Goal: Use online tool/utility: Utilize a website feature to perform a specific function

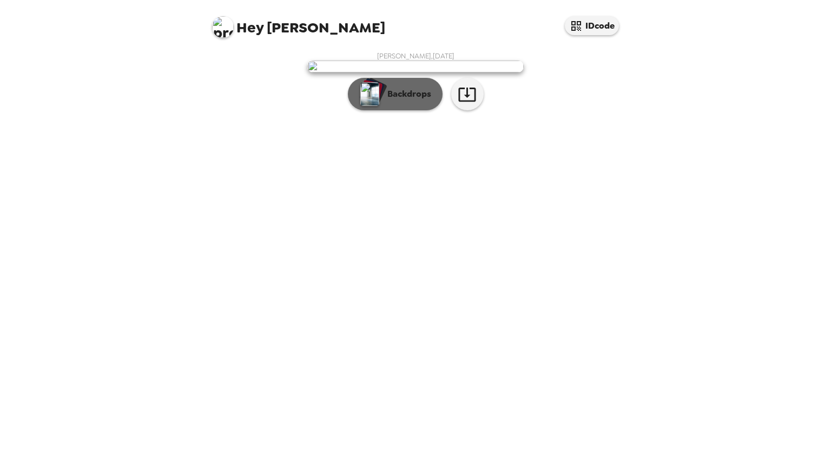
click at [398, 101] on p "Backdrops" at bounding box center [406, 94] width 49 height 13
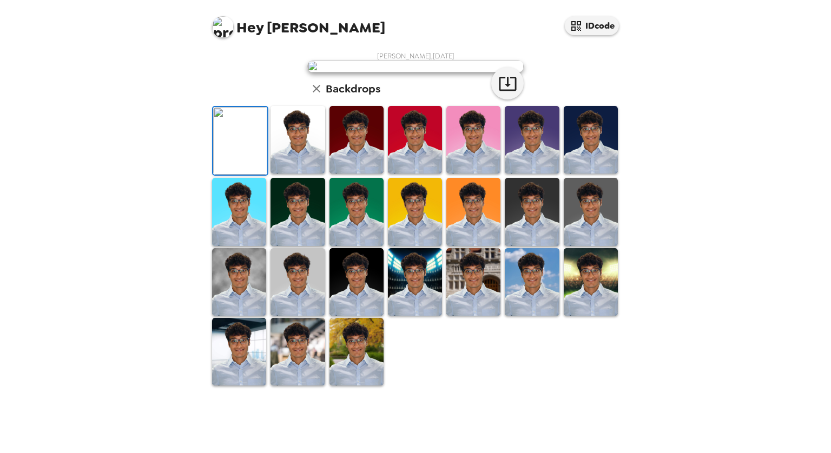
scroll to position [202, 0]
click at [574, 316] on img at bounding box center [590, 282] width 54 height 68
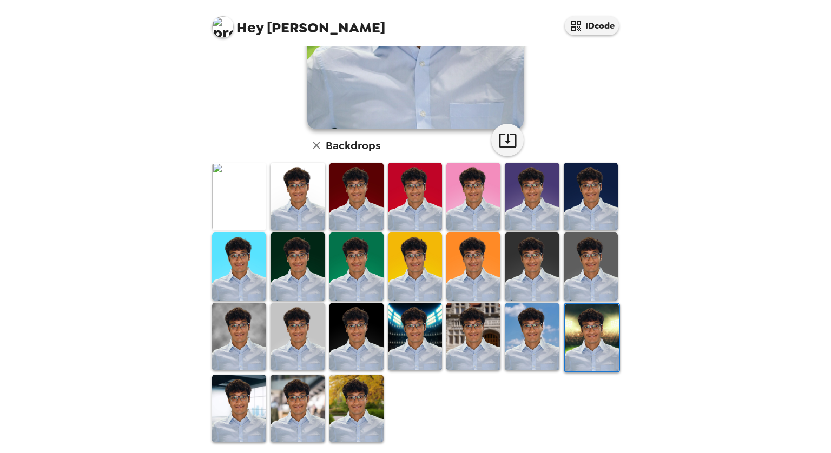
click at [361, 387] on img at bounding box center [356, 409] width 54 height 68
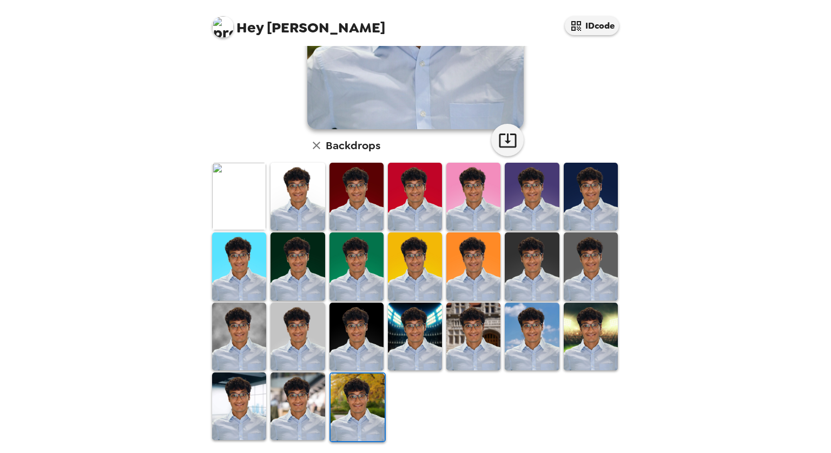
click at [293, 392] on img at bounding box center [297, 407] width 54 height 68
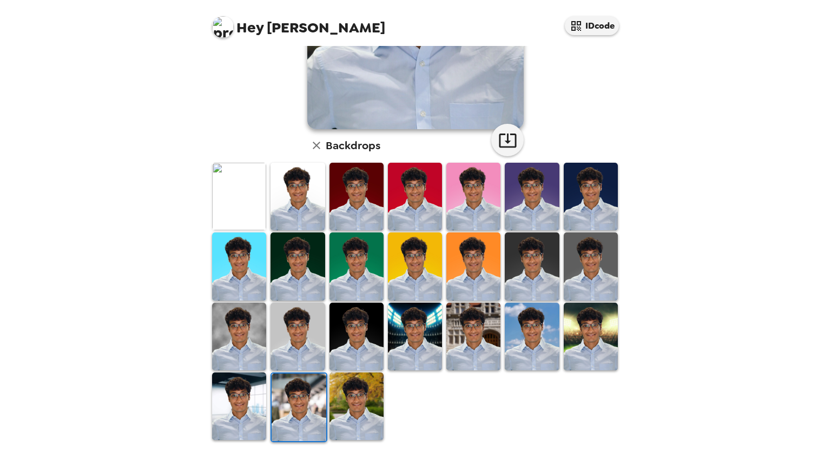
click at [250, 400] on img at bounding box center [239, 407] width 54 height 68
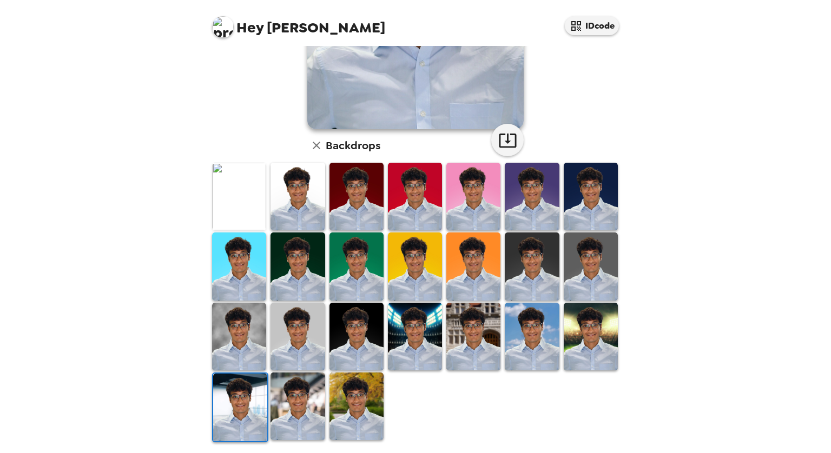
click at [250, 400] on img at bounding box center [240, 408] width 54 height 68
click at [287, 190] on img at bounding box center [297, 197] width 54 height 68
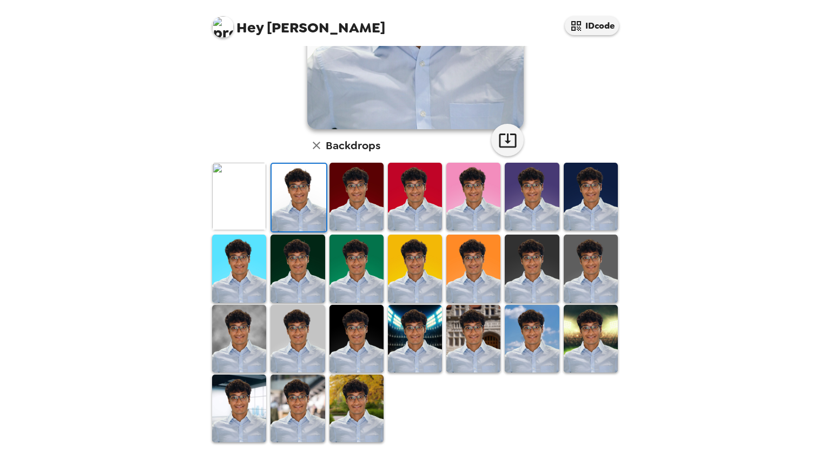
scroll to position [0, 0]
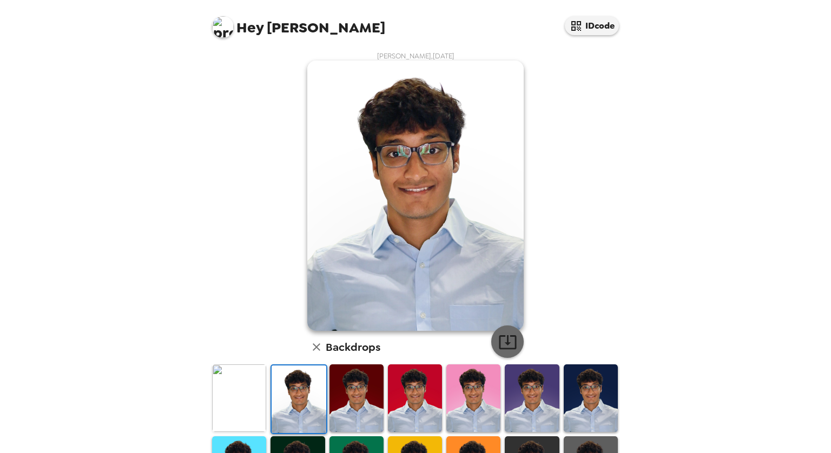
click at [499, 334] on icon "button" at bounding box center [507, 342] width 19 height 19
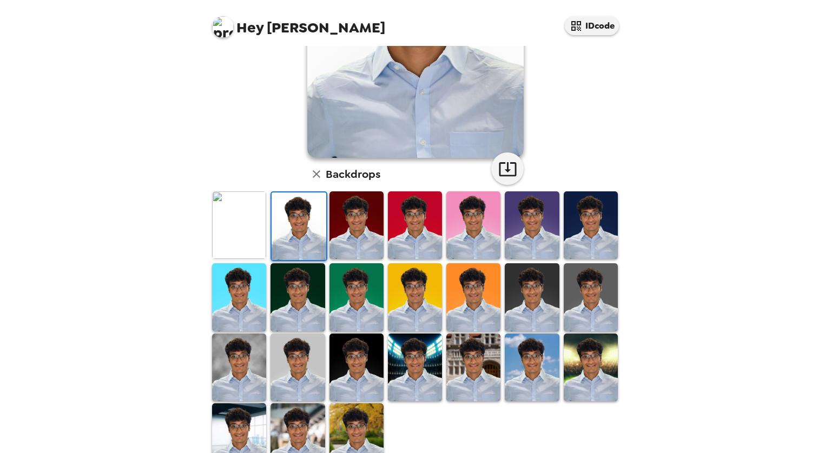
scroll to position [202, 0]
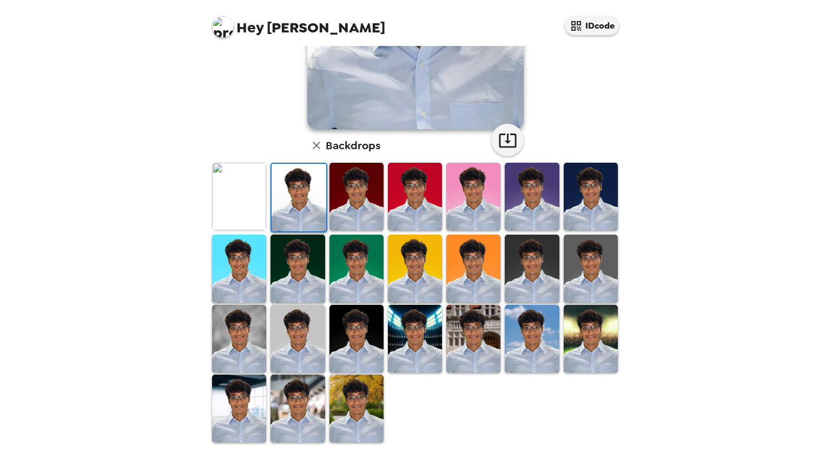
click at [293, 401] on img at bounding box center [297, 409] width 54 height 68
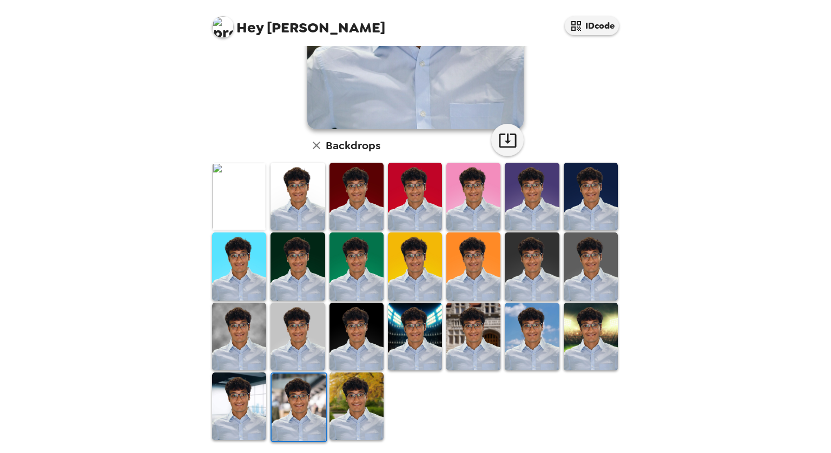
click at [448, 340] on img at bounding box center [473, 337] width 54 height 68
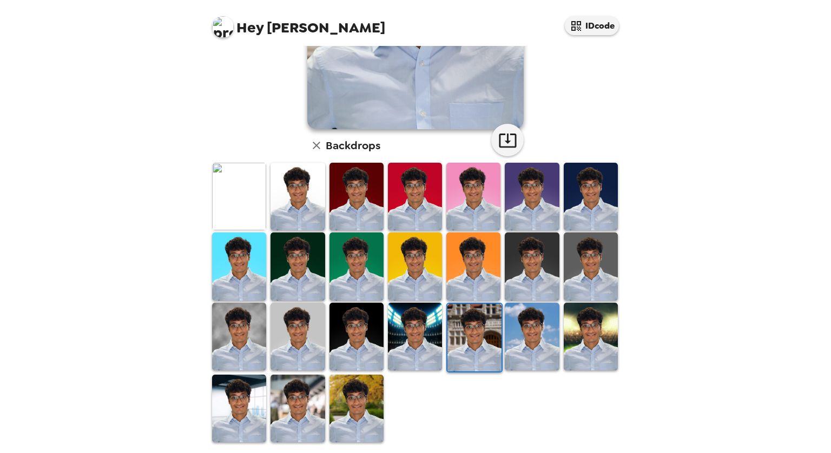
click at [512, 347] on img at bounding box center [531, 337] width 54 height 68
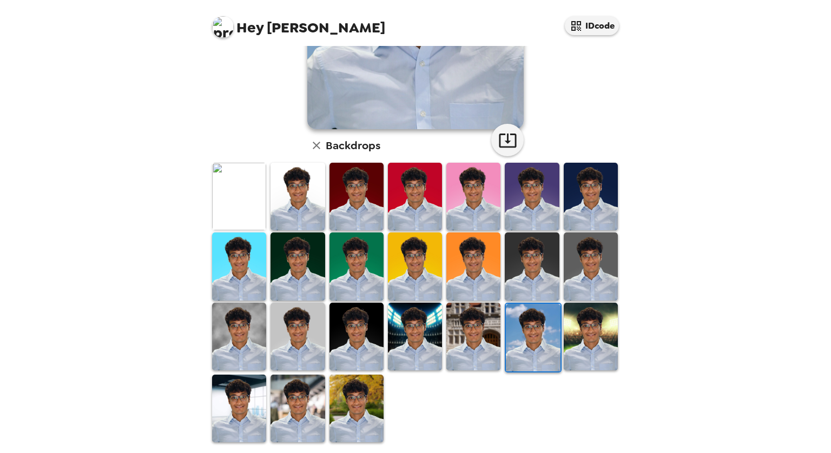
click at [376, 403] on img at bounding box center [356, 409] width 54 height 68
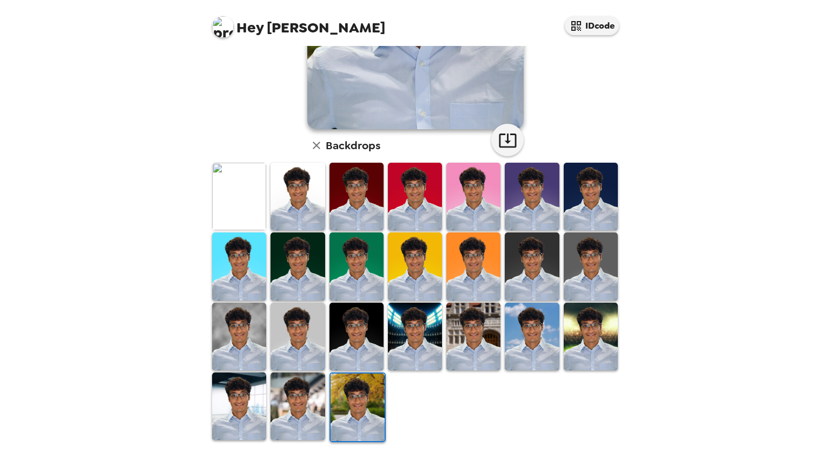
click at [578, 346] on img at bounding box center [590, 337] width 54 height 68
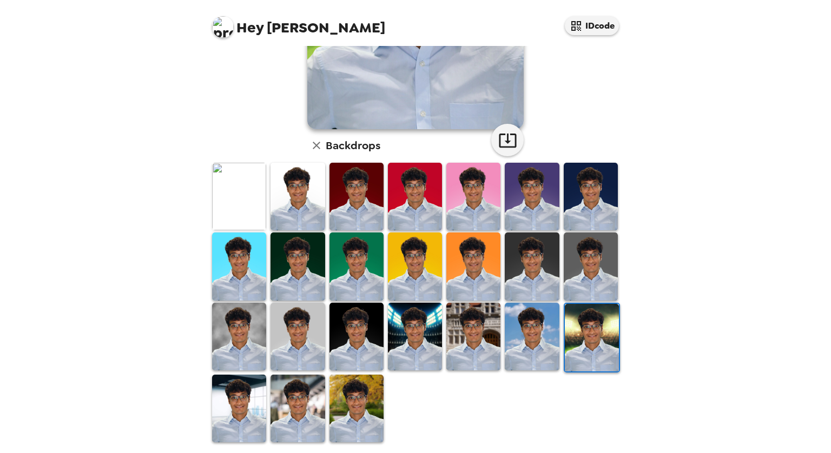
scroll to position [201, 0]
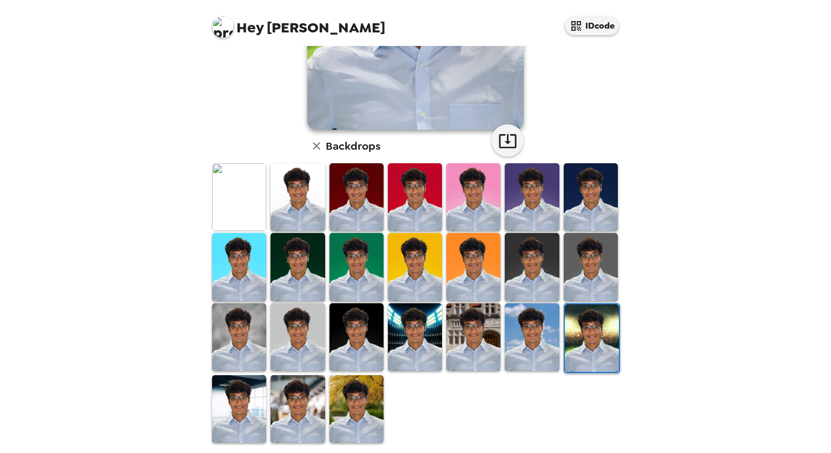
click at [344, 404] on img at bounding box center [356, 409] width 54 height 68
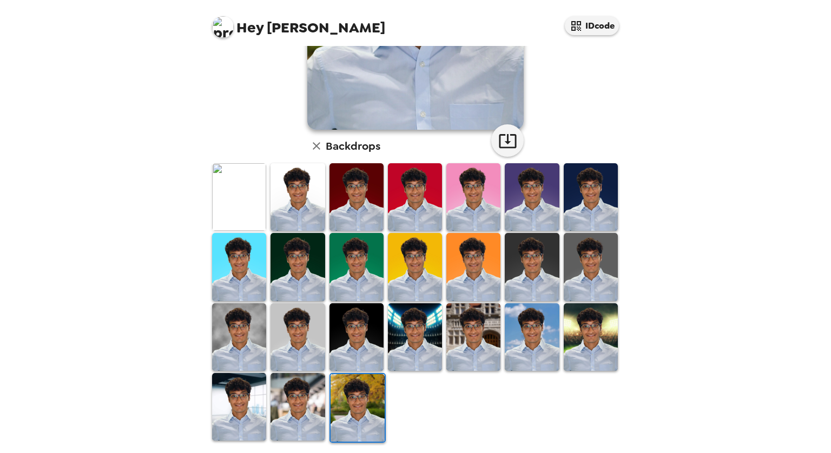
click at [303, 400] on img at bounding box center [297, 407] width 54 height 68
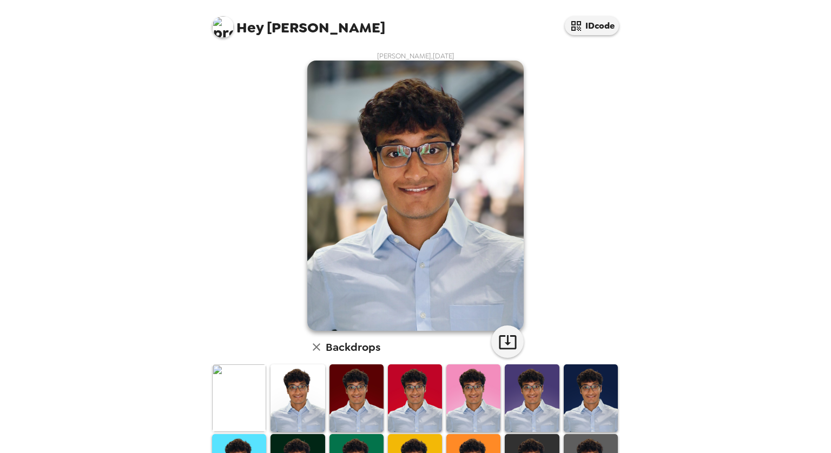
scroll to position [202, 0]
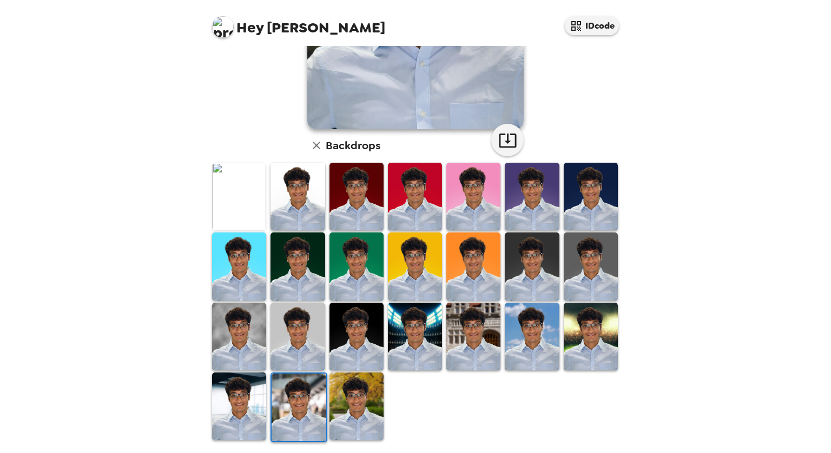
click at [231, 164] on img at bounding box center [239, 197] width 54 height 68
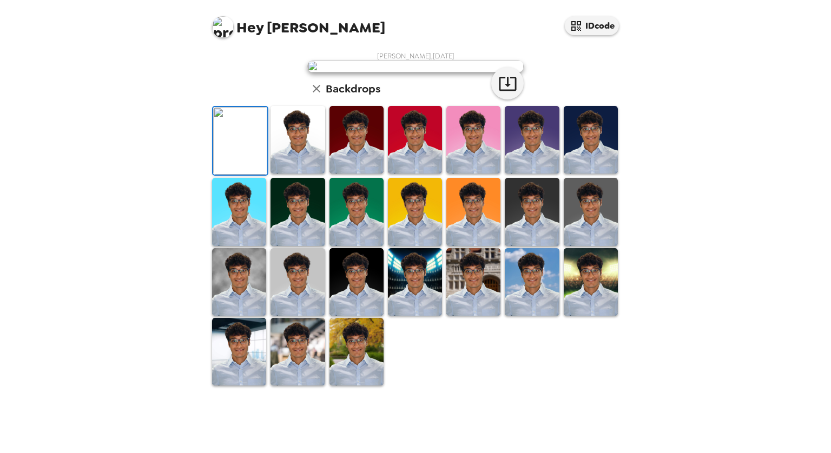
scroll to position [0, 0]
click at [508, 93] on icon "button" at bounding box center [507, 83] width 19 height 19
click at [350, 386] on img at bounding box center [356, 352] width 54 height 68
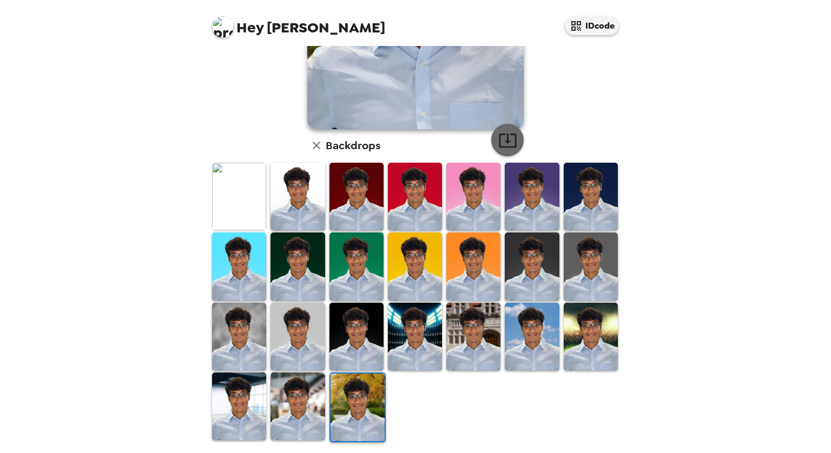
click at [506, 143] on icon "button" at bounding box center [507, 140] width 19 height 19
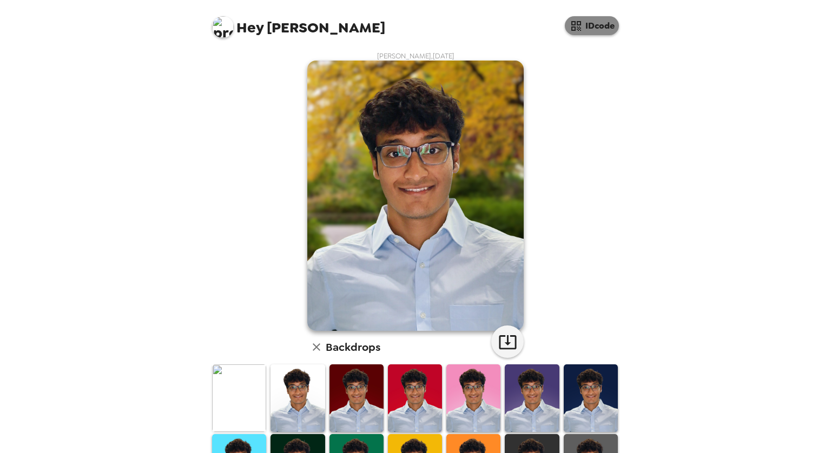
click at [590, 28] on button "IDcode" at bounding box center [592, 25] width 54 height 19
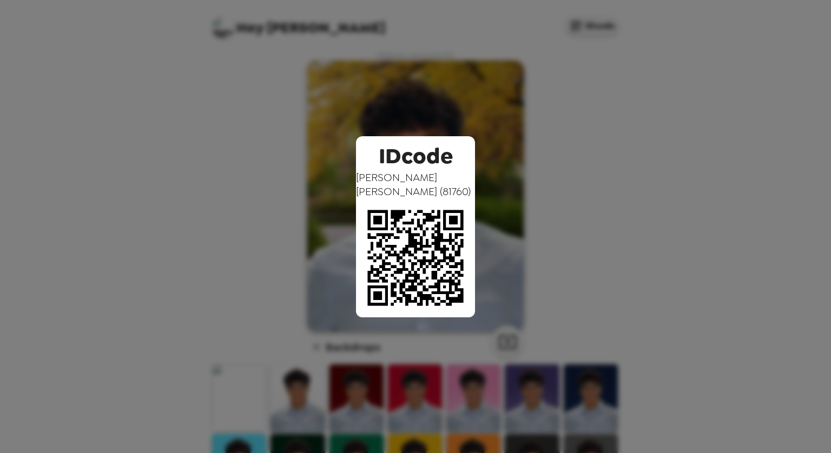
click at [482, 69] on div "IDcode Soham Mazumder ( 81760 )" at bounding box center [415, 226] width 831 height 453
